Goal: Entertainment & Leisure: Browse casually

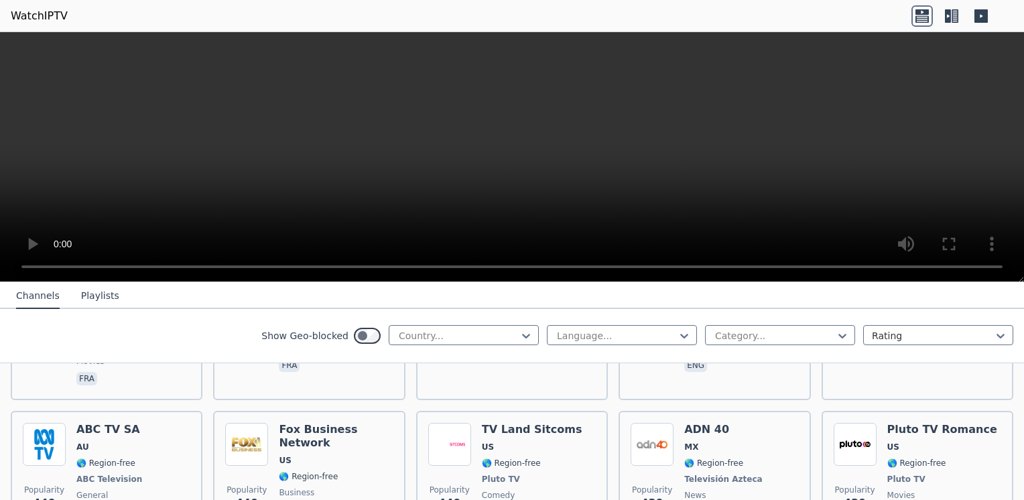
scroll to position [5411, 0]
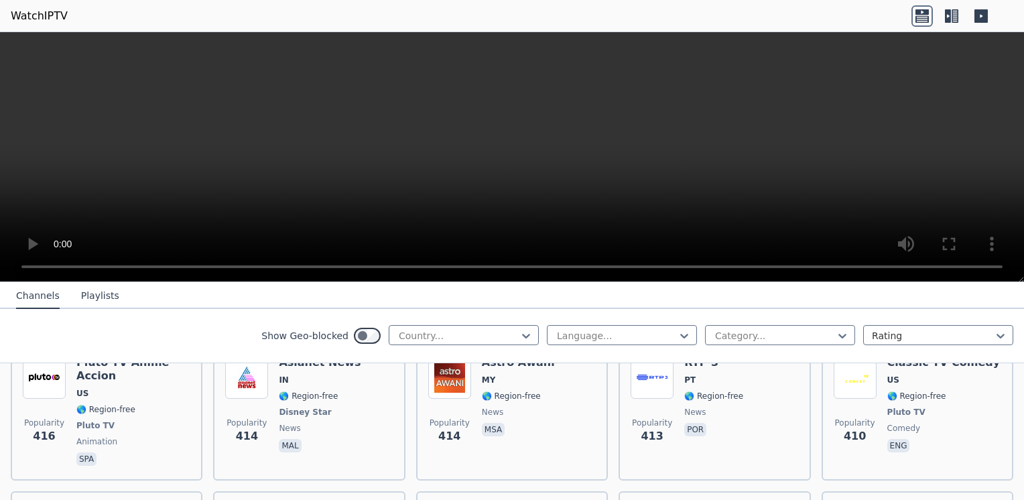
scroll to position [6117, 0]
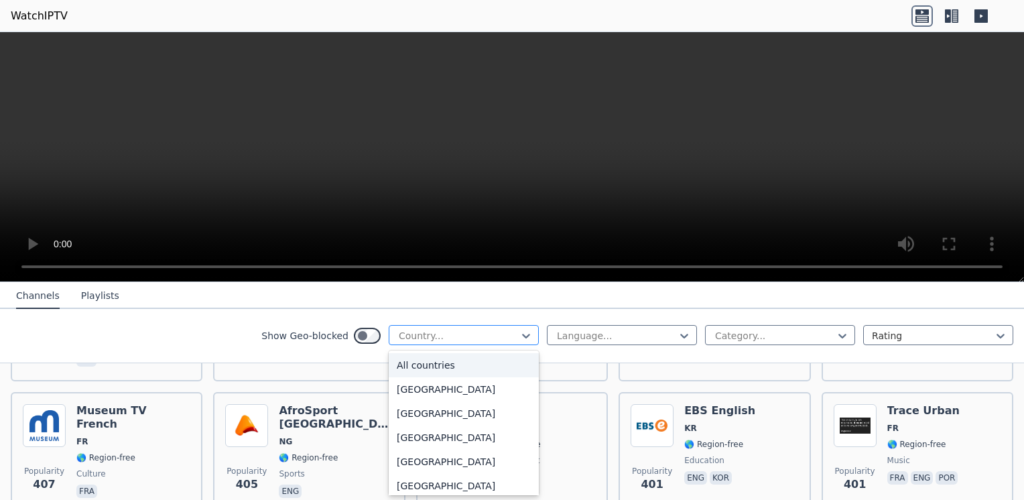
click at [504, 336] on div at bounding box center [458, 335] width 122 height 13
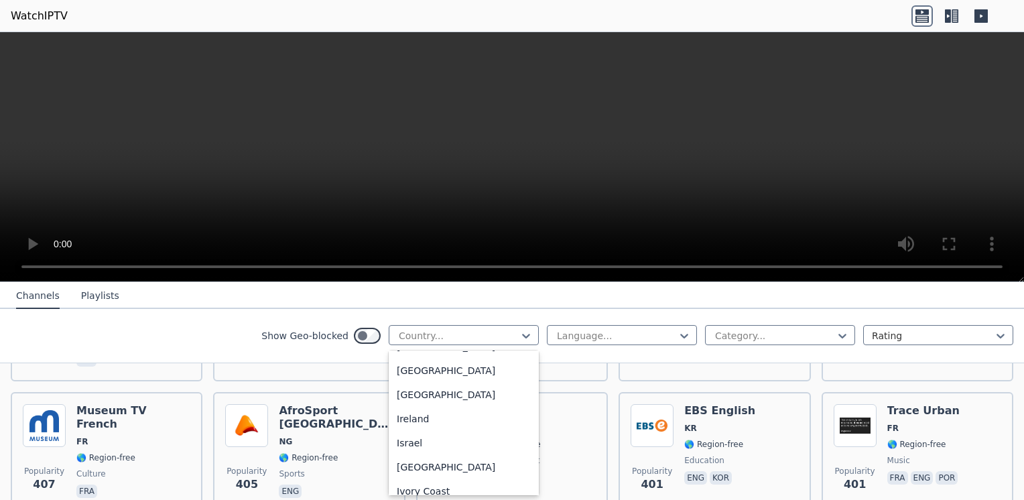
scroll to position [2167, 0]
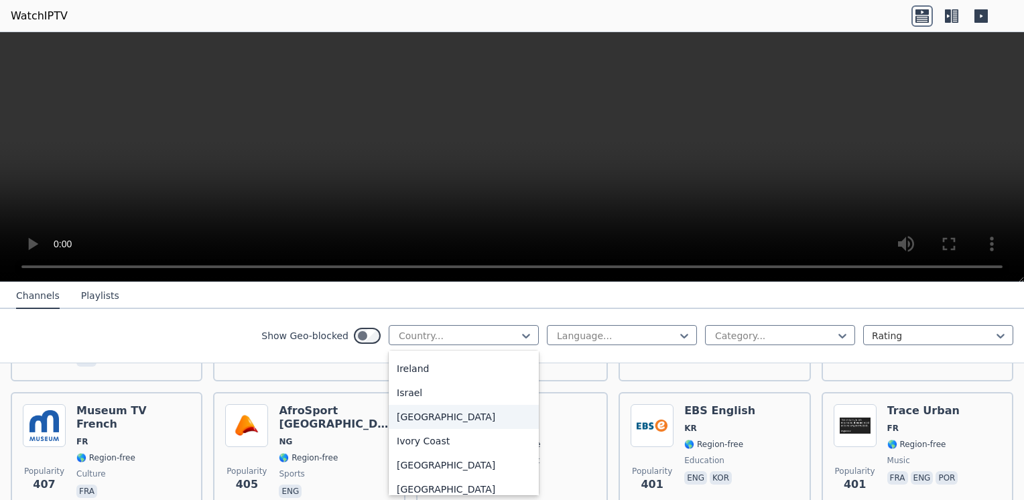
click at [459, 429] on div "[GEOGRAPHIC_DATA]" at bounding box center [464, 417] width 150 height 24
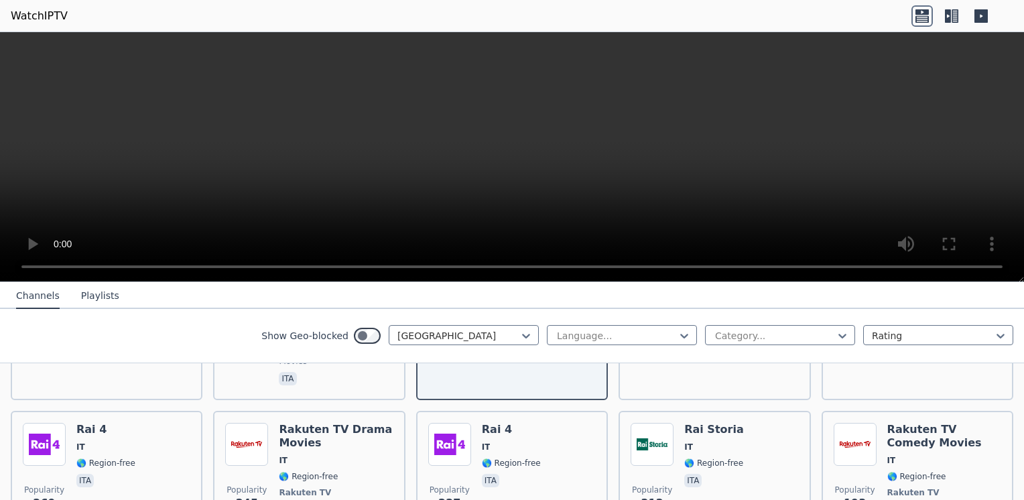
scroll to position [407, 0]
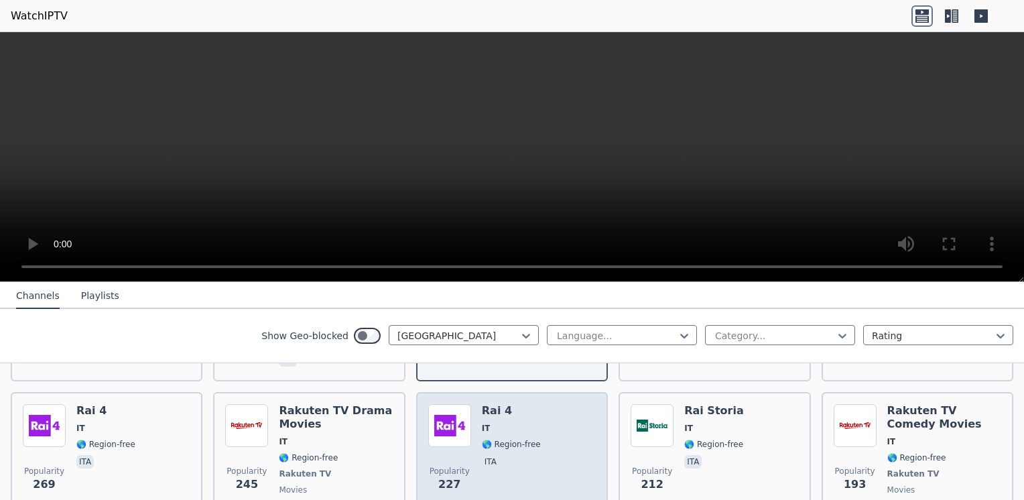
click at [488, 423] on span "IT" at bounding box center [511, 428] width 59 height 11
click at [449, 466] on span "Popularity" at bounding box center [449, 471] width 40 height 11
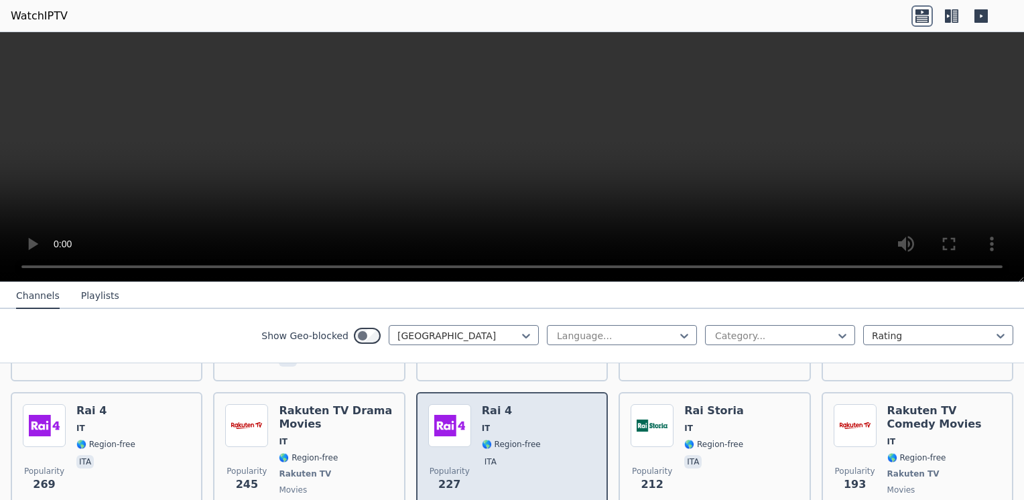
click at [437, 405] on img at bounding box center [449, 425] width 43 height 43
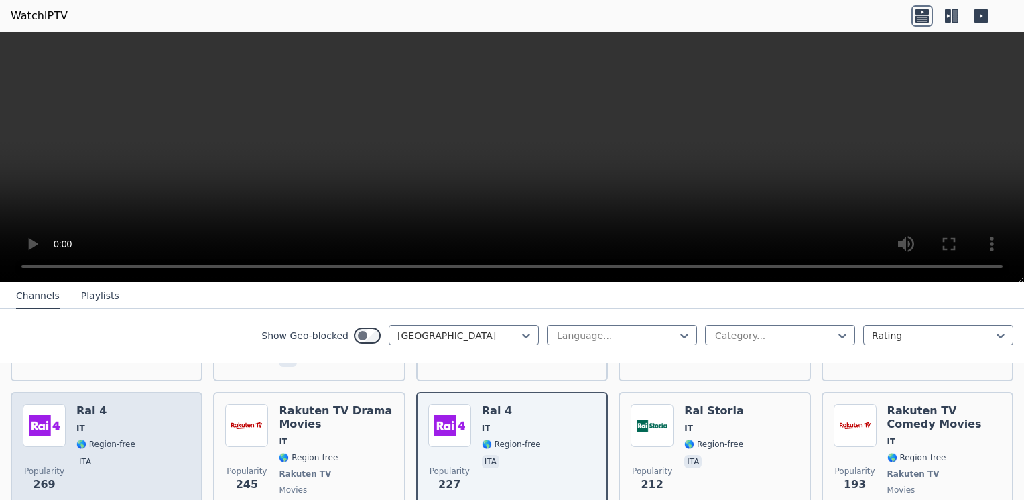
click at [80, 422] on div "Rai 4 IT 🌎 Region-free ita" at bounding box center [105, 460] width 59 height 113
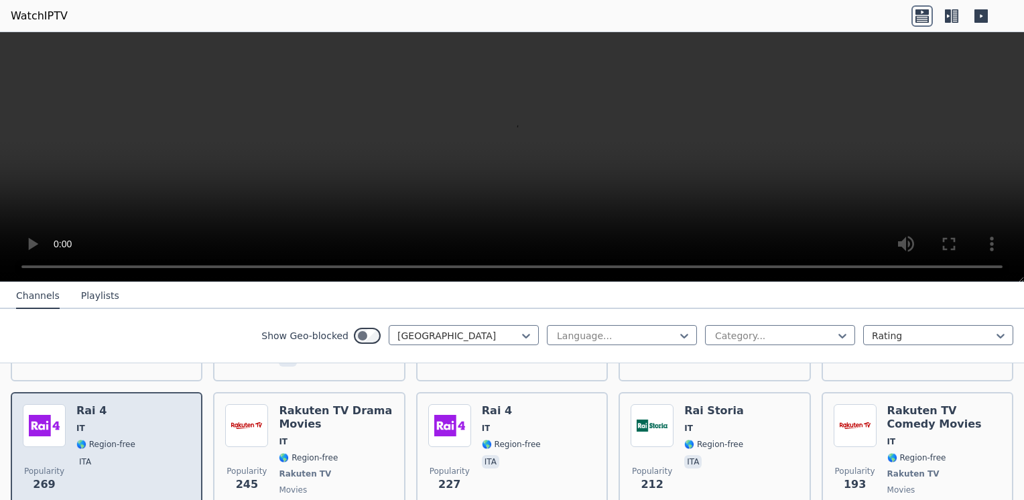
click at [80, 422] on div "Rai 4 IT 🌎 Region-free ita" at bounding box center [105, 460] width 59 height 113
drag, startPoint x: 80, startPoint y: 422, endPoint x: 56, endPoint y: 422, distance: 24.1
click at [56, 422] on img at bounding box center [44, 425] width 43 height 43
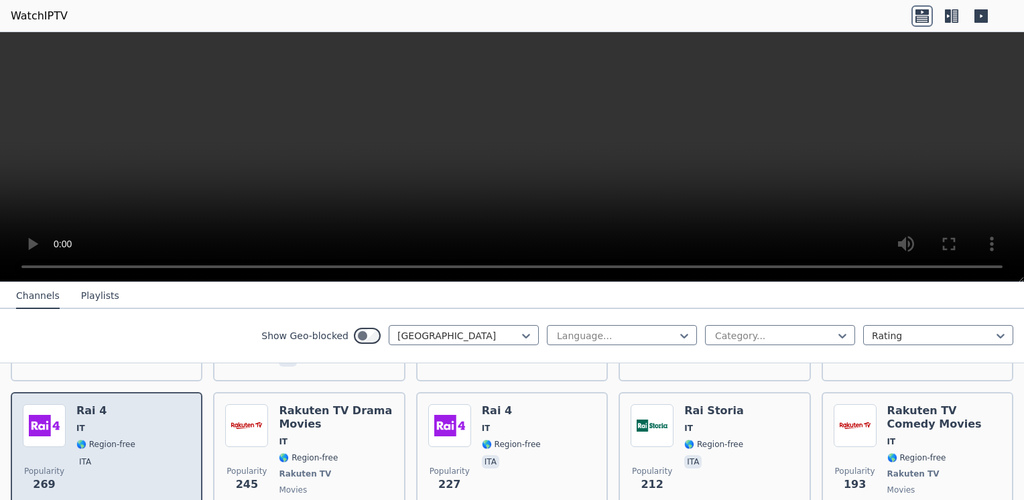
click at [100, 439] on span "🌎 Region-free" at bounding box center [105, 444] width 59 height 11
click at [116, 423] on span "IT" at bounding box center [105, 428] width 59 height 11
click at [67, 468] on div "Popularity 269 Rai 4 IT 🌎 Region-free ita" at bounding box center [106, 460] width 167 height 113
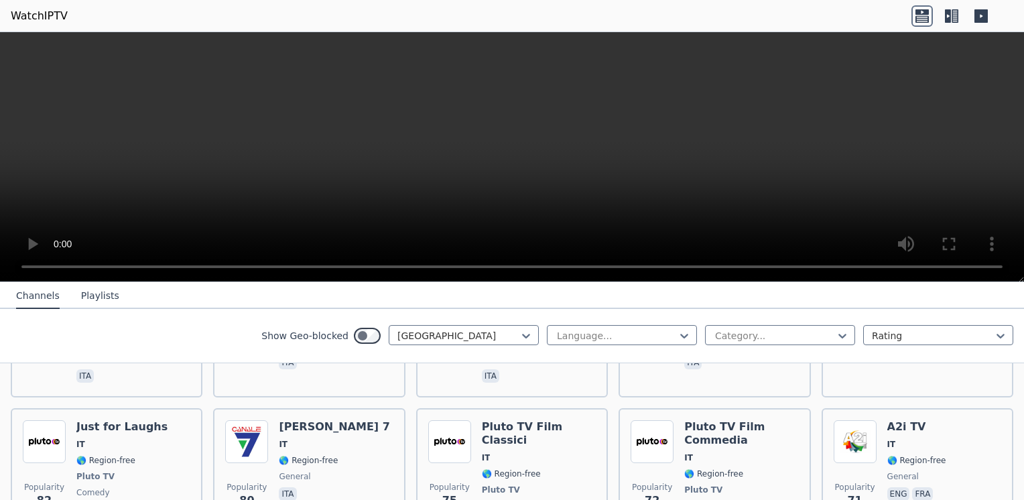
scroll to position [1155, 0]
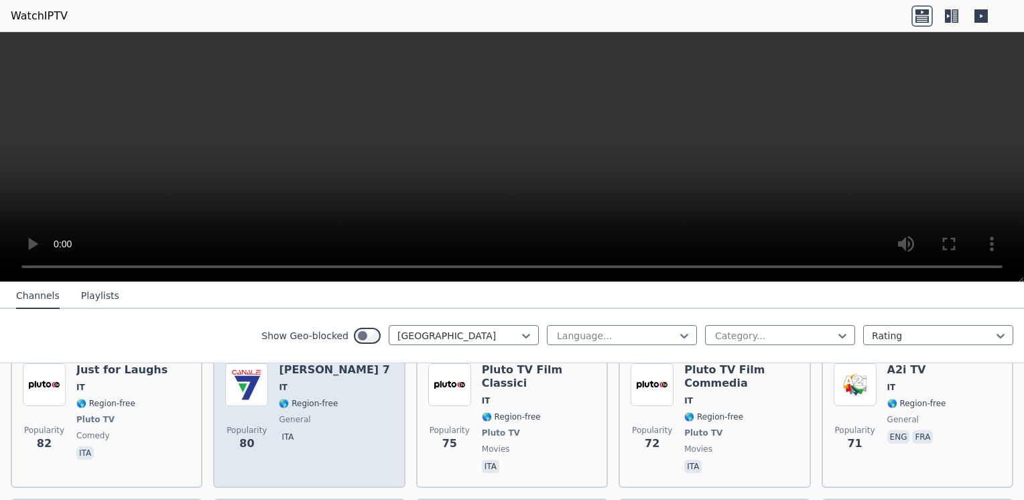
click at [328, 414] on span "general" at bounding box center [334, 419] width 111 height 11
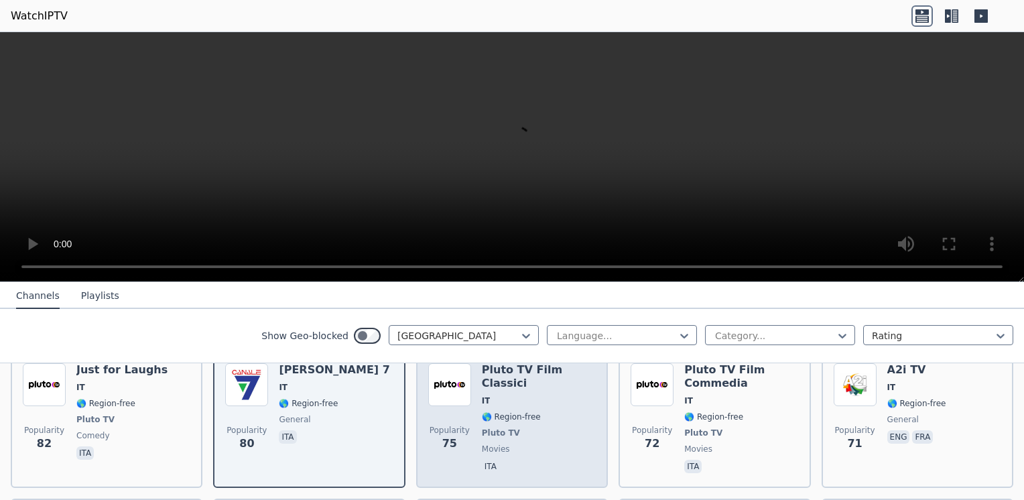
click at [562, 427] on span "Pluto TV" at bounding box center [539, 432] width 114 height 11
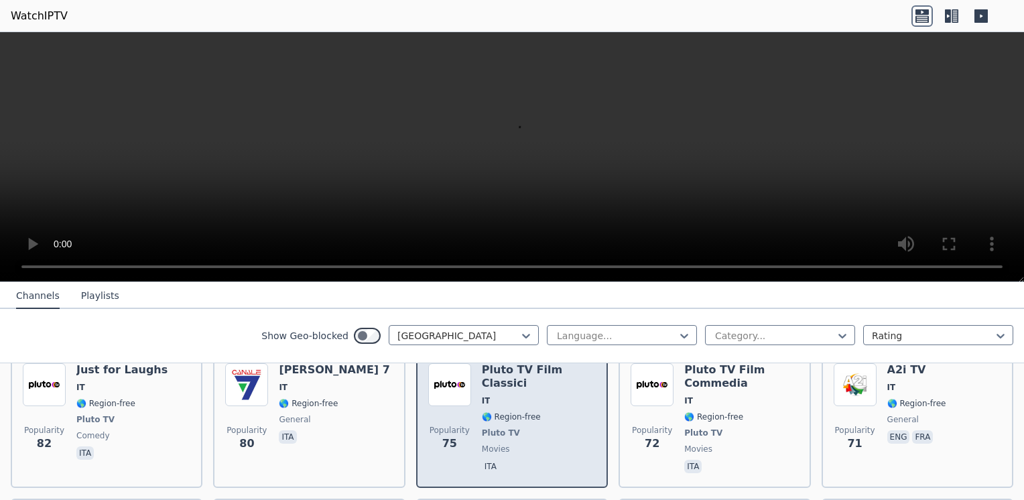
click at [562, 427] on span "Pluto TV" at bounding box center [539, 432] width 114 height 11
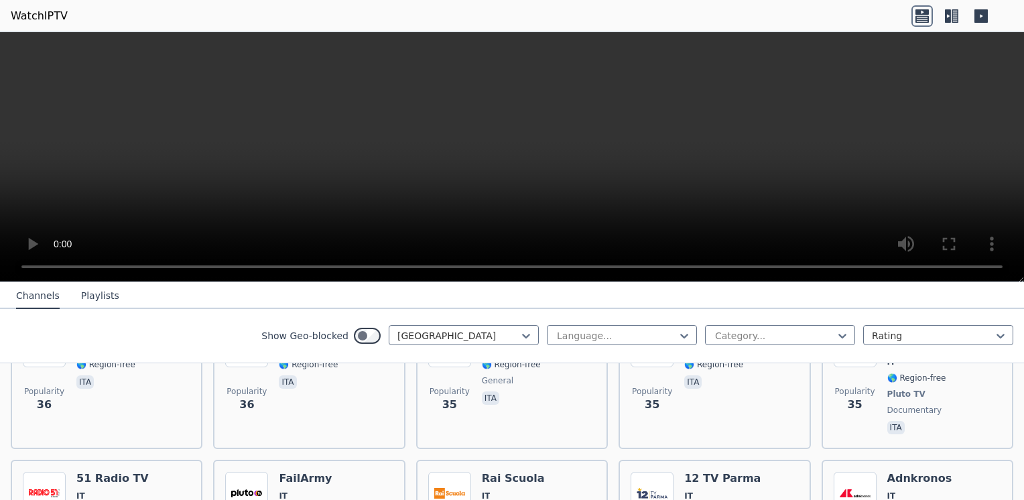
scroll to position [2189, 0]
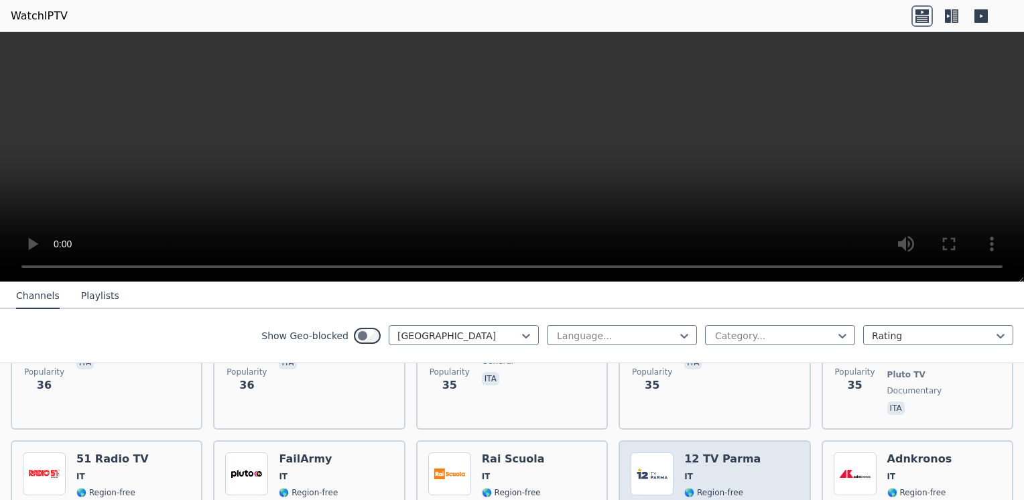
click at [742, 452] on div "Popularity 33 12 TV Parma IT 🌎 Region-free general ita" at bounding box center [713, 501] width 167 height 99
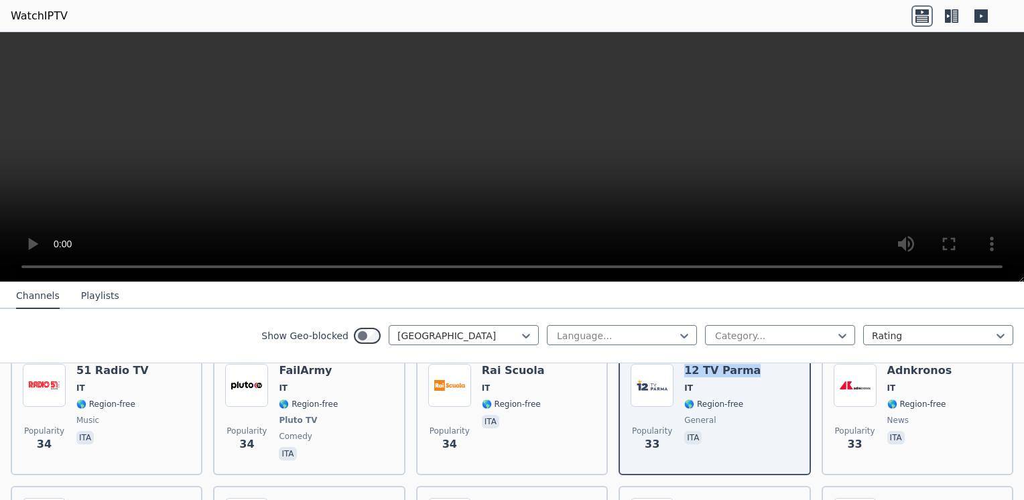
scroll to position [2323, 0]
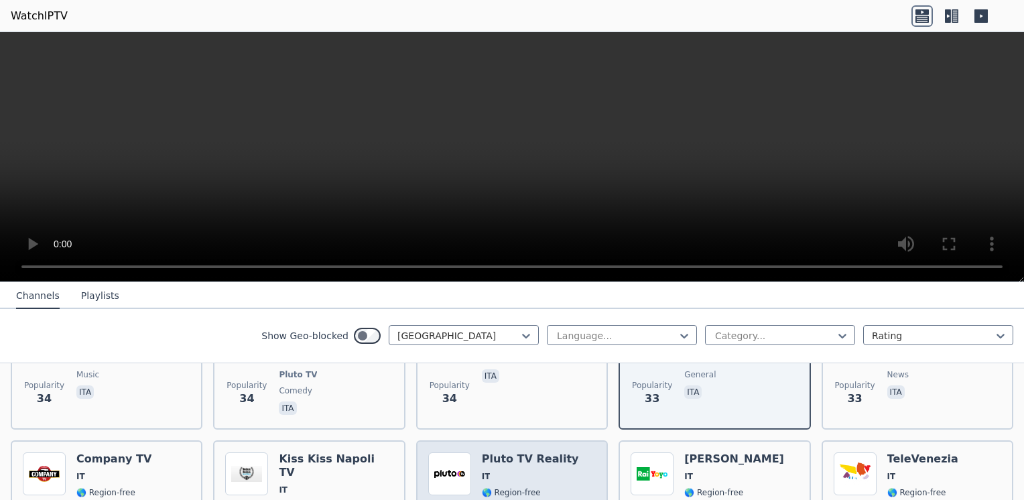
click at [516, 471] on span "IT" at bounding box center [530, 476] width 97 height 11
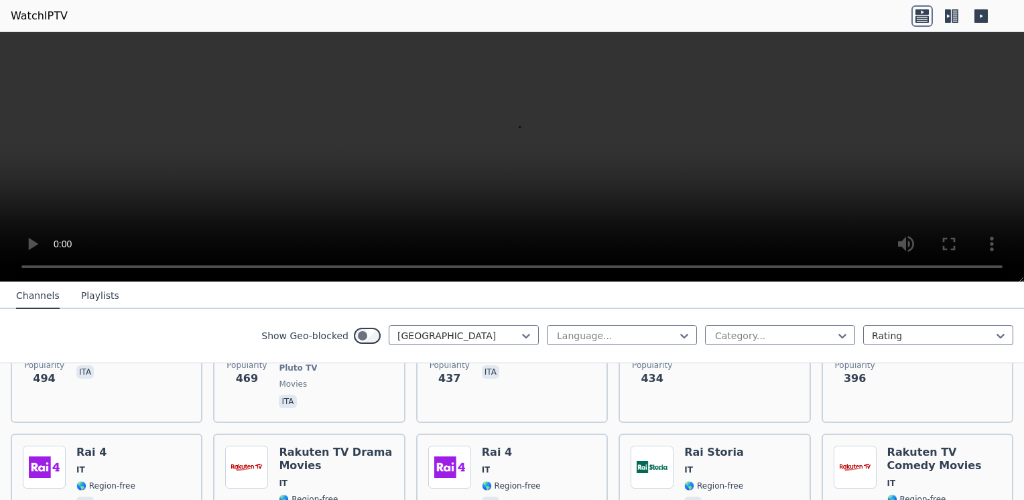
scroll to position [347, 0]
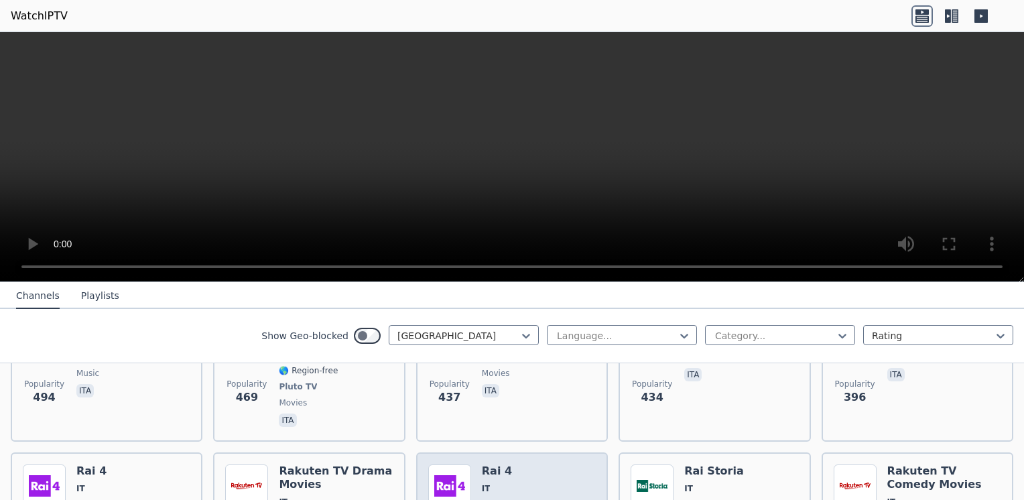
click at [506, 483] on span "IT" at bounding box center [511, 488] width 59 height 11
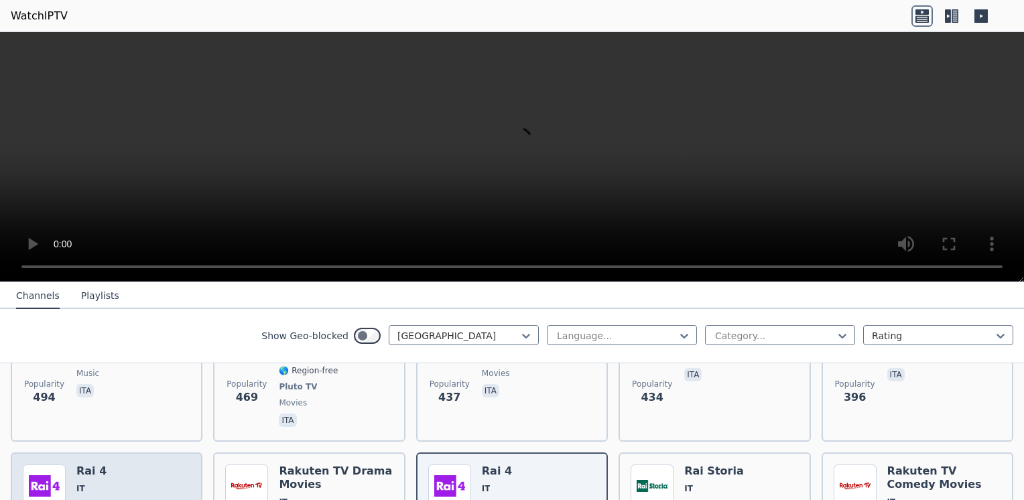
click at [115, 464] on h6 "Rai 4" at bounding box center [105, 470] width 59 height 13
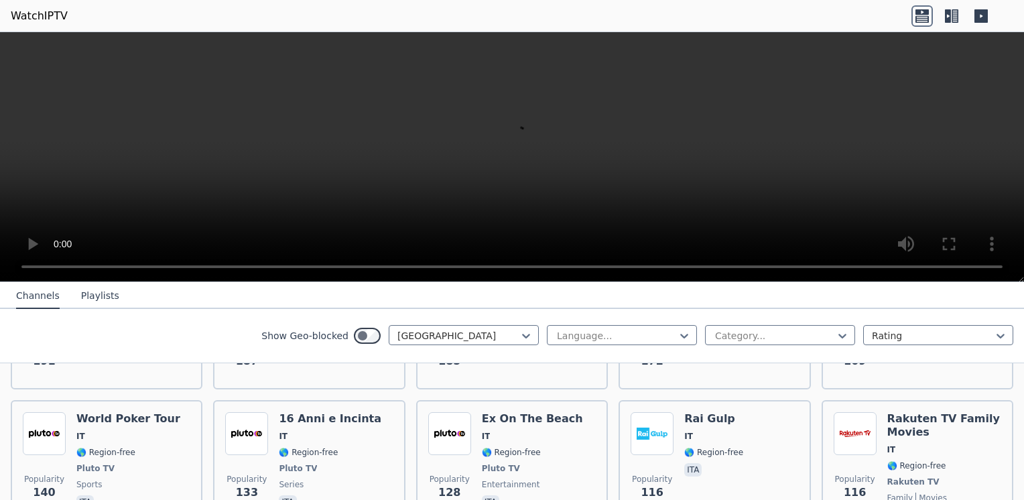
scroll to position [705, 0]
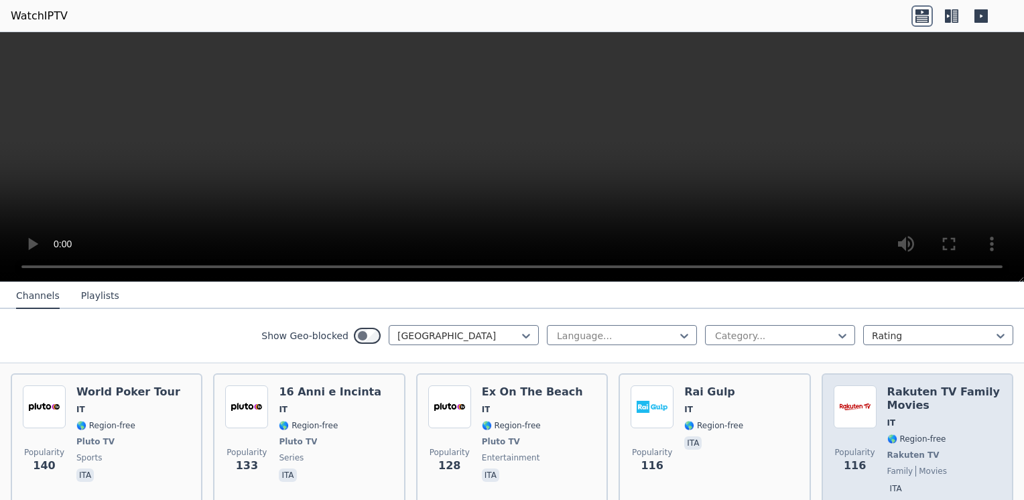
click at [914, 398] on div "Rakuten TV Family Movies IT 🌎 Region-free Rakuten TV family movies ita" at bounding box center [944, 441] width 114 height 113
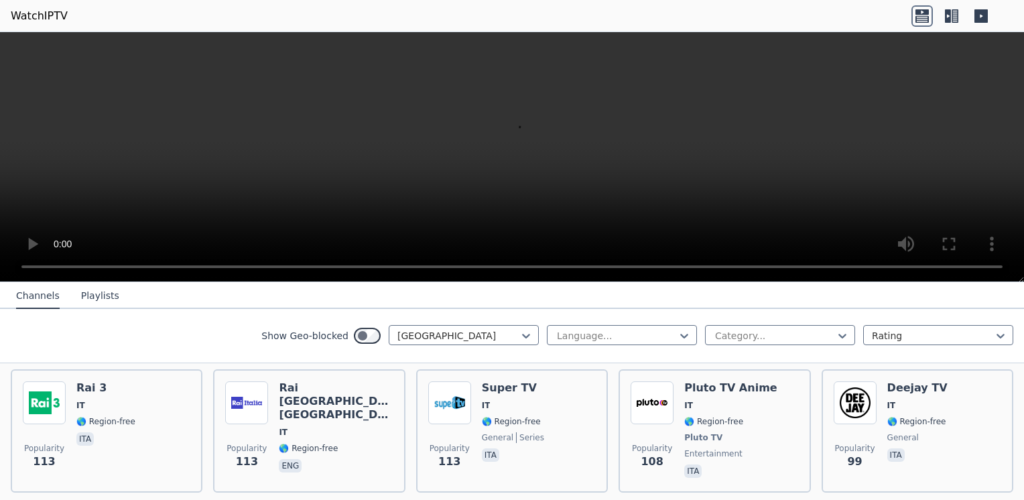
scroll to position [946, 0]
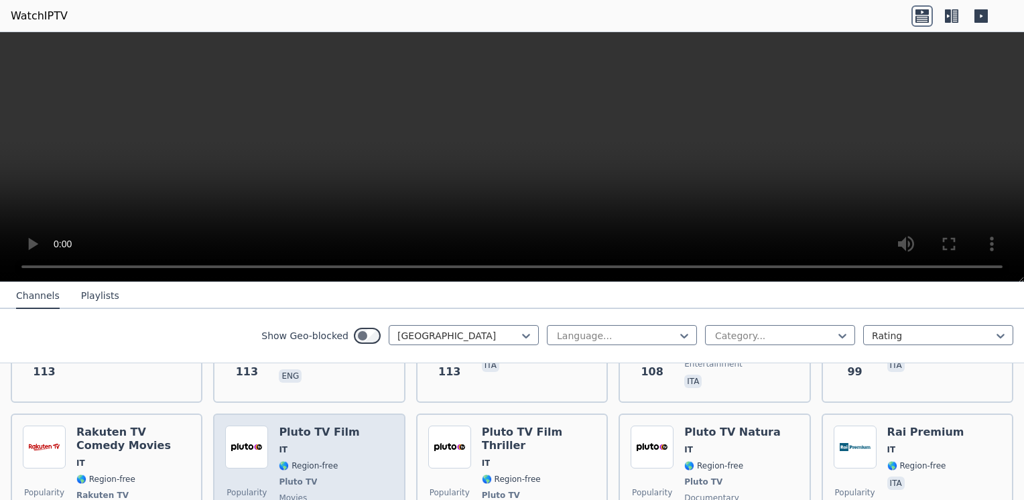
click at [309, 444] on span "IT" at bounding box center [319, 449] width 80 height 11
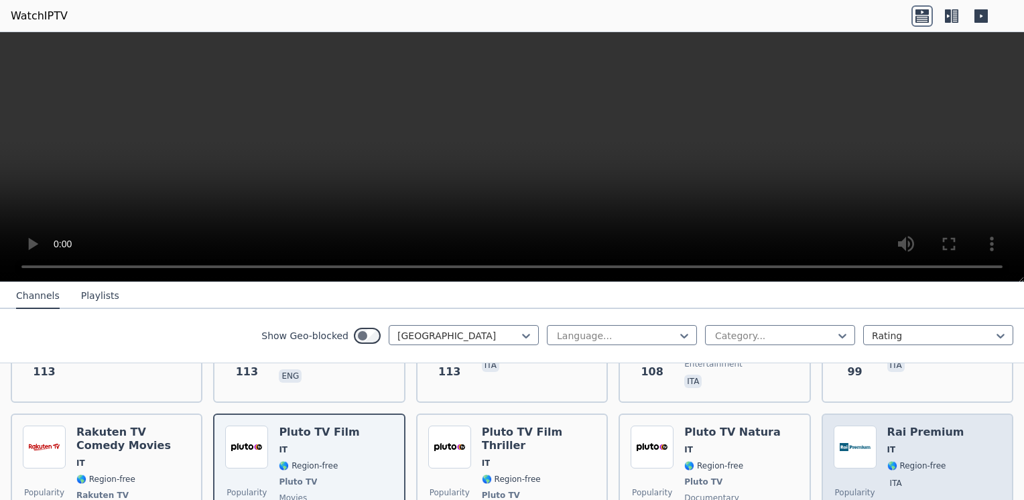
click at [905, 425] on div "Rai Premium IT 🌎 Region-free ita" at bounding box center [925, 481] width 77 height 113
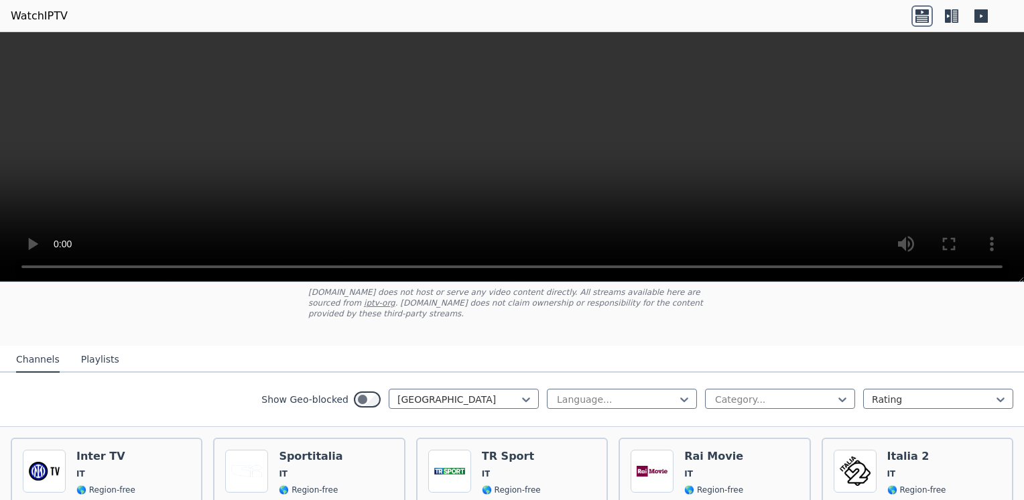
scroll to position [102, 0]
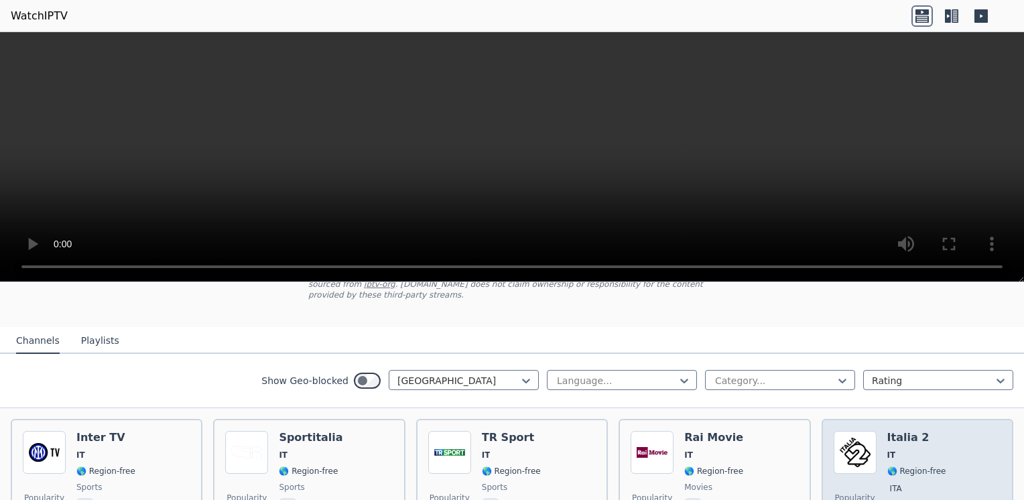
click at [926, 449] on span "IT" at bounding box center [916, 454] width 59 height 11
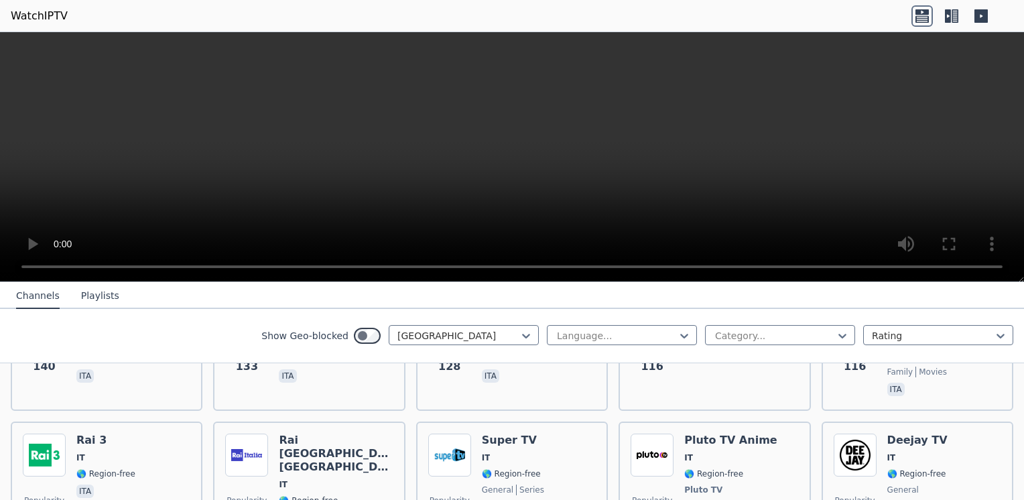
scroll to position [831, 0]
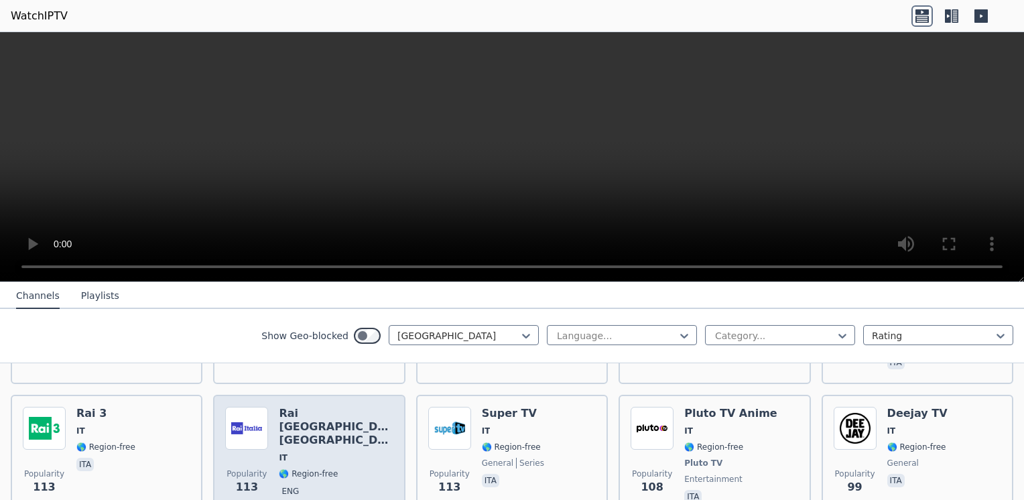
click at [305, 423] on div "Rai [GEOGRAPHIC_DATA] [GEOGRAPHIC_DATA] IT 🌎 Region-free eng" at bounding box center [336, 456] width 114 height 99
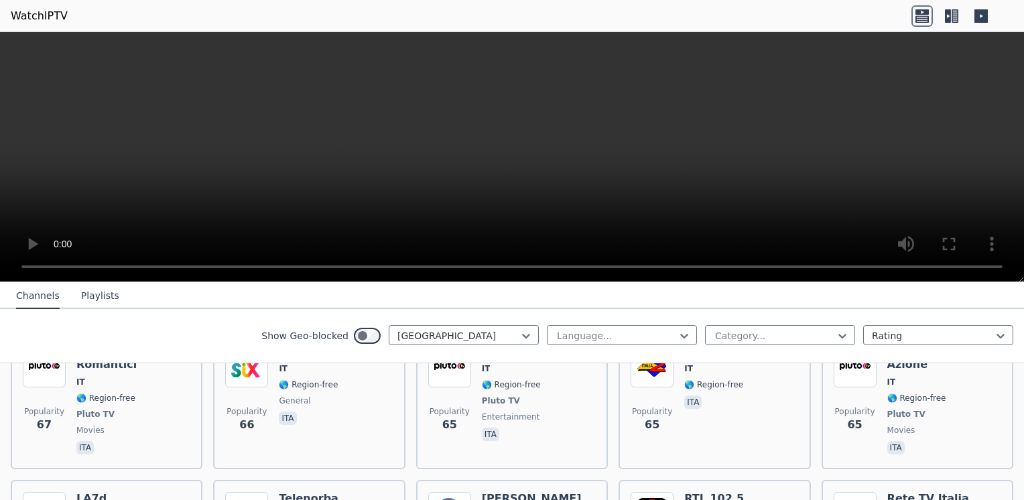
scroll to position [1438, 0]
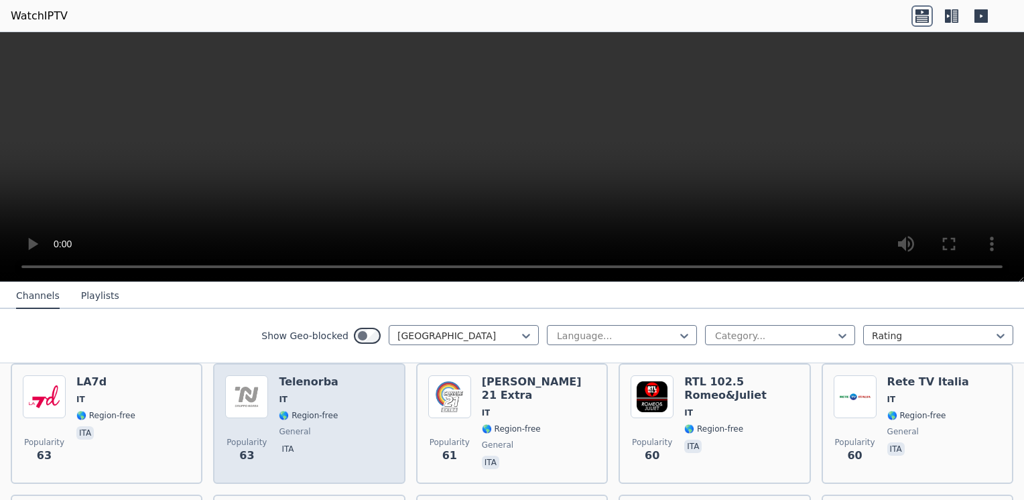
click at [292, 410] on span "🌎 Region-free" at bounding box center [308, 415] width 59 height 11
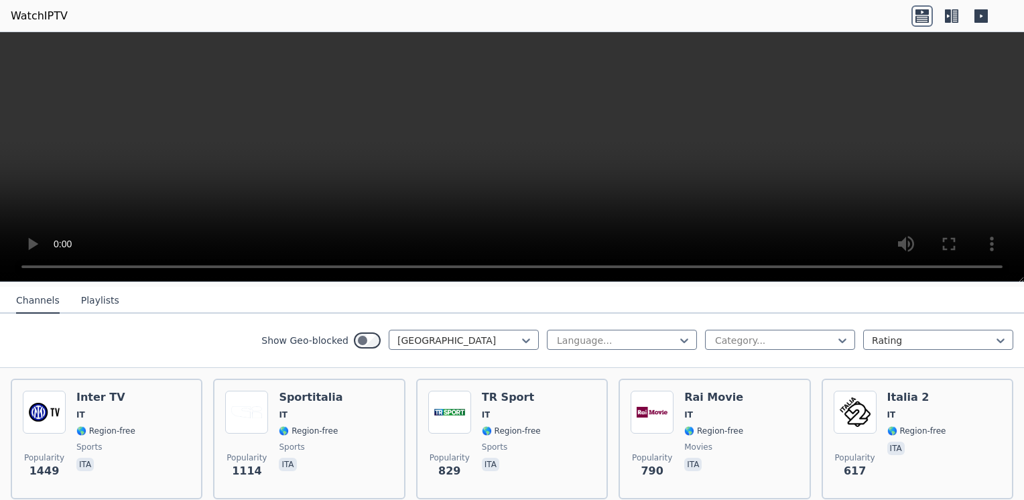
scroll to position [123, 0]
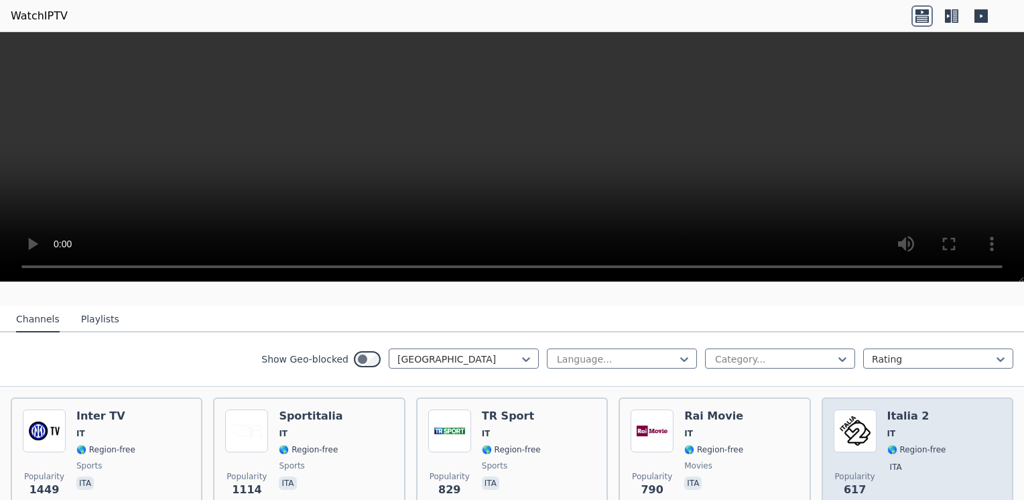
click at [897, 444] on span "🌎 Region-free" at bounding box center [916, 449] width 59 height 11
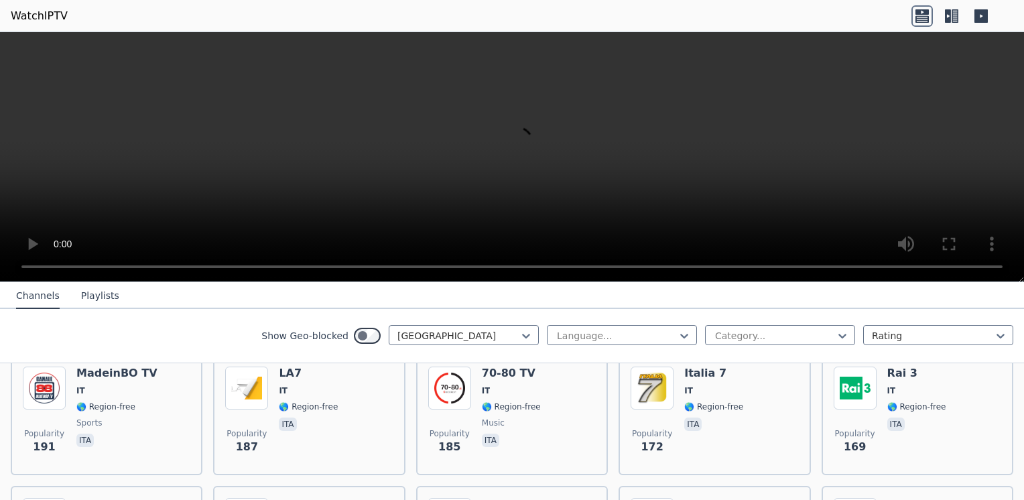
scroll to position [687, 0]
